Goal: Ask a question

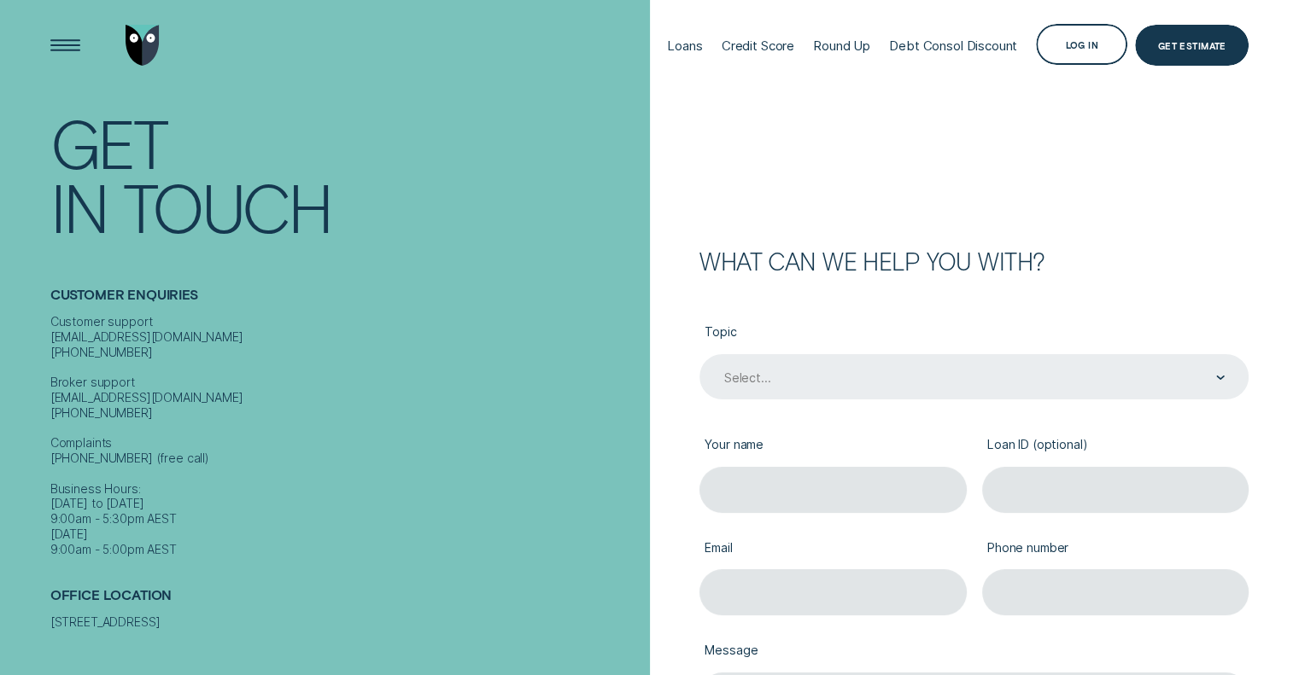
click at [782, 372] on div "Select..." at bounding box center [973, 378] width 502 height 17
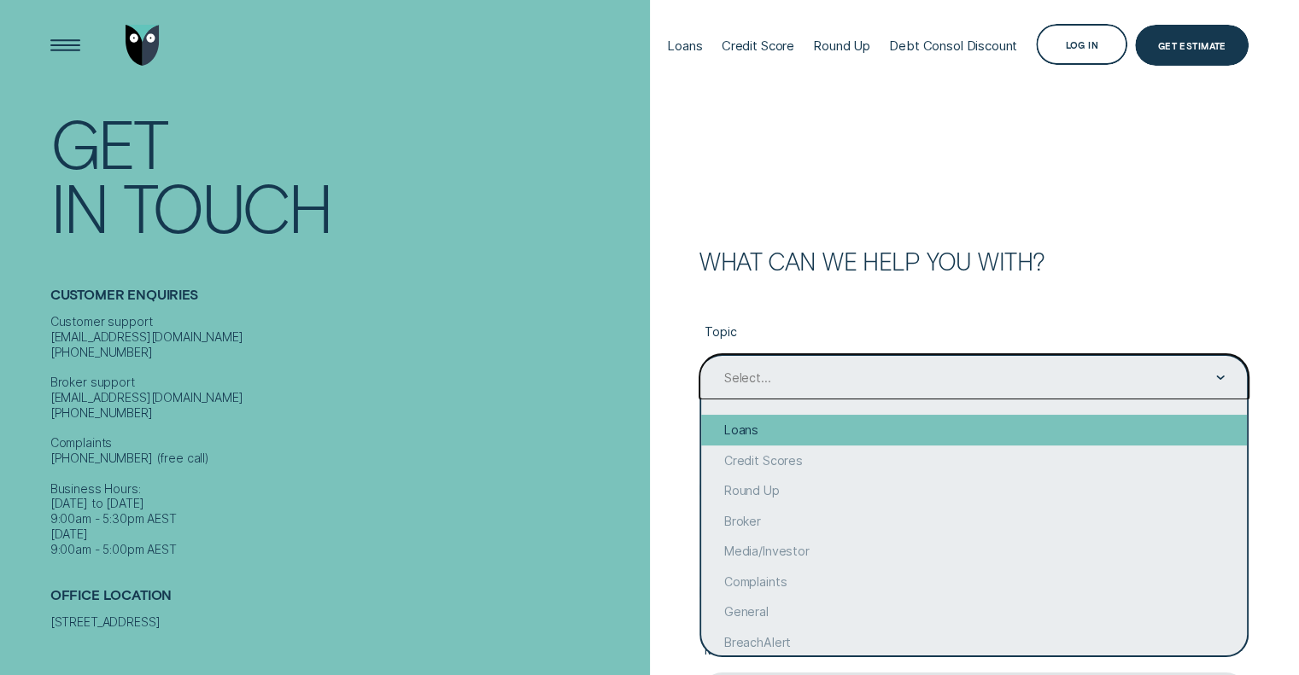
click at [789, 424] on div "Loans" at bounding box center [974, 430] width 546 height 31
type input "Loans"
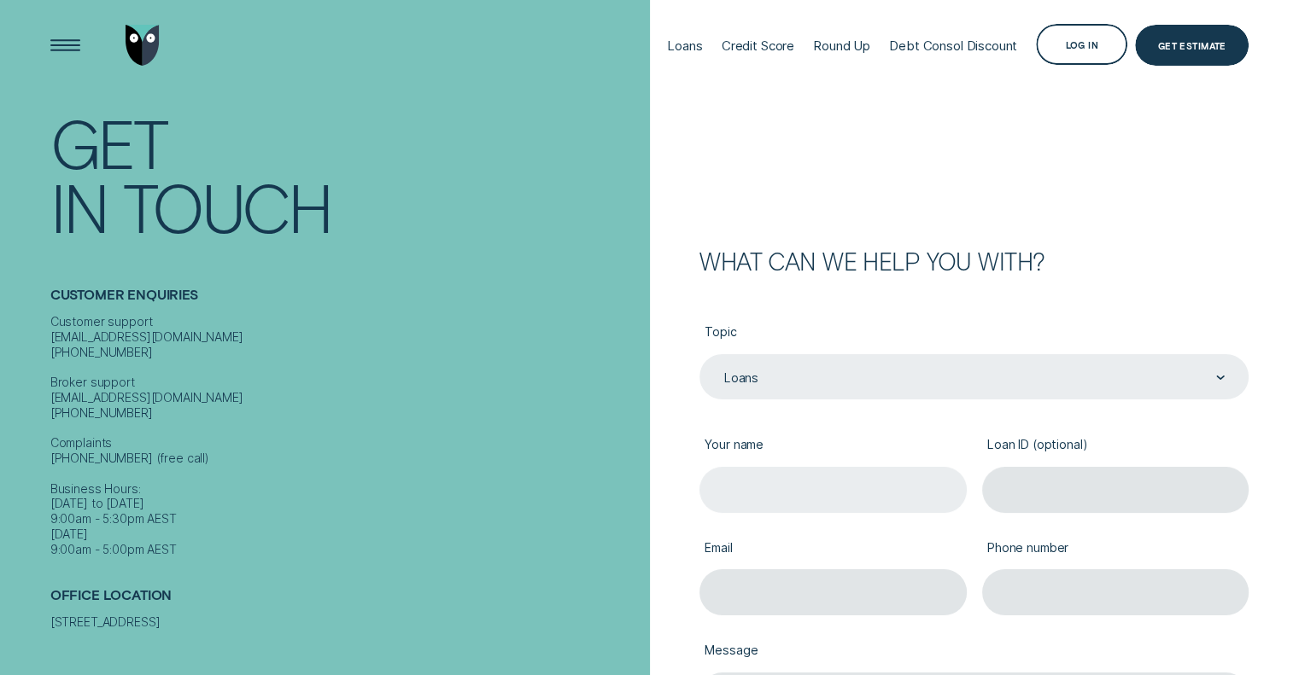
click at [799, 481] on input "Your name" at bounding box center [832, 489] width 267 height 45
type input "[PERSON_NAME]"
type input "[EMAIL_ADDRESS][DOMAIN_NAME]"
type input "0492321464"
